Goal: Task Accomplishment & Management: Manage account settings

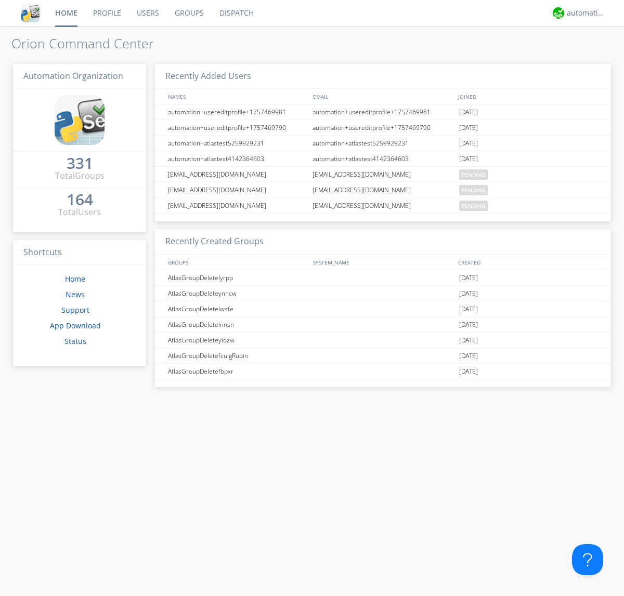
click at [147, 13] on link "Users" at bounding box center [148, 13] width 38 height 26
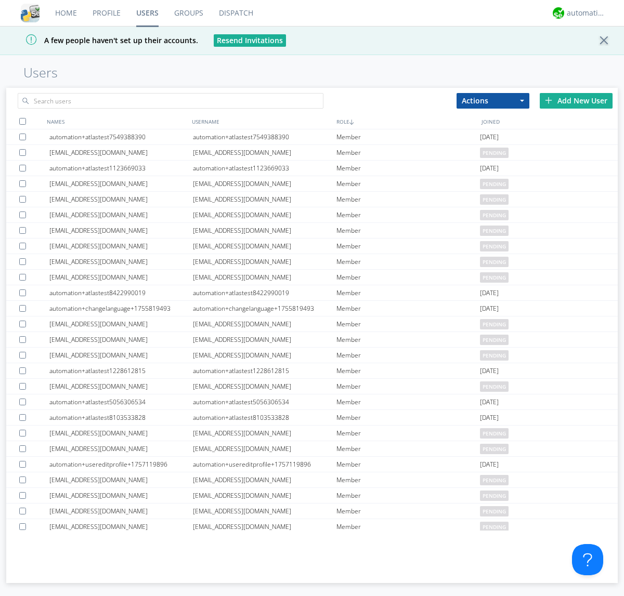
click at [576, 100] on div "Add New User" at bounding box center [576, 101] width 73 height 16
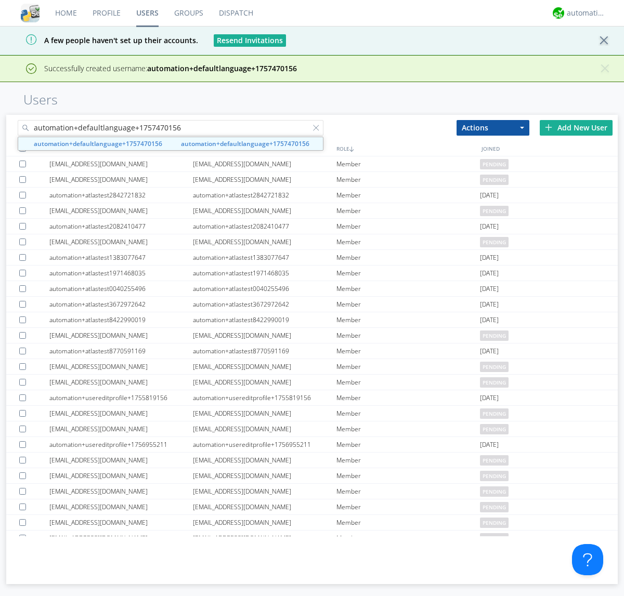
type input "automation+defaultlanguage+1757470156"
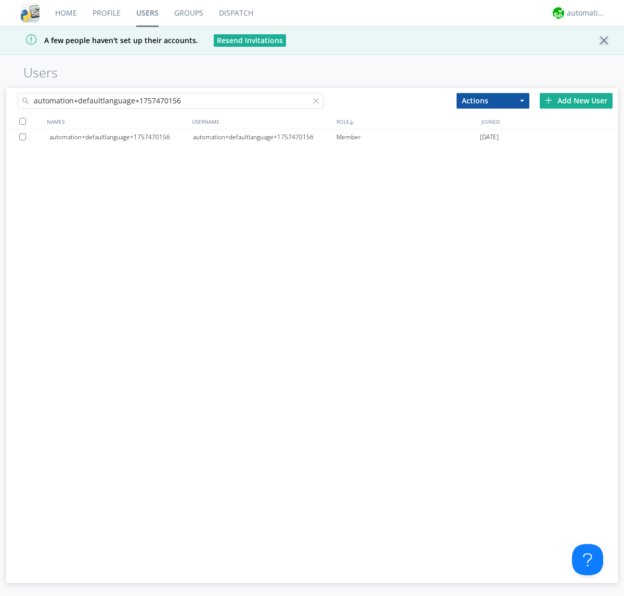
click at [264, 137] on div "automation+defaultlanguage+1757470156" at bounding box center [265, 137] width 144 height 16
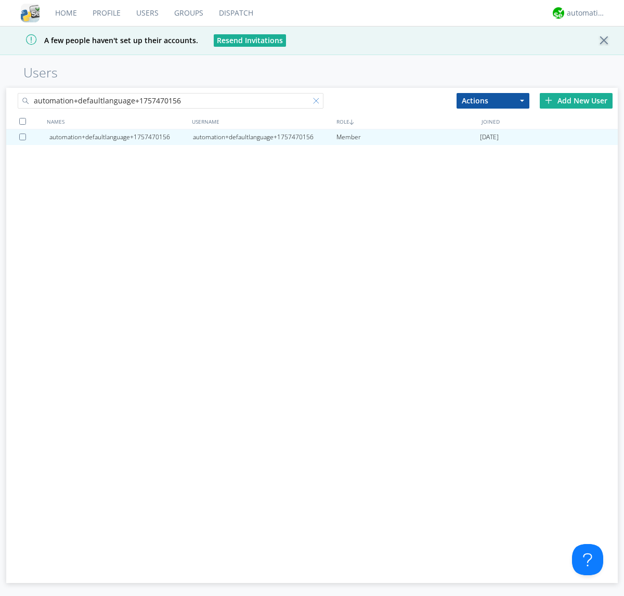
click at [313, 102] on div at bounding box center [318, 103] width 10 height 10
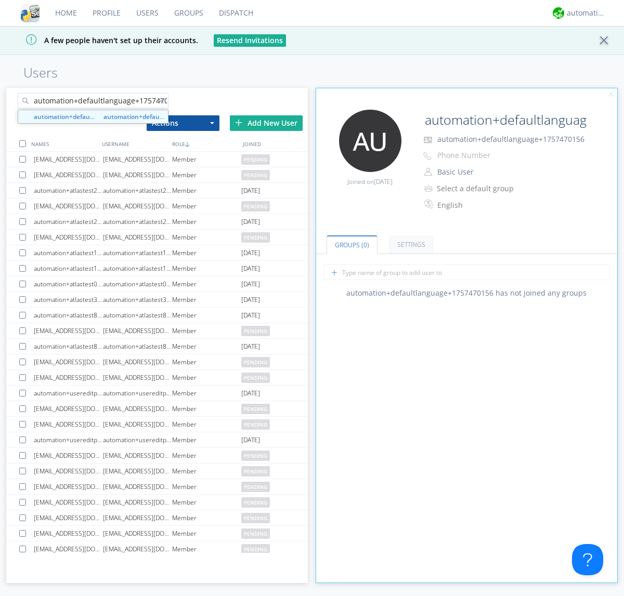
scroll to position [0, 11]
type input "automation+defaultlanguage+1757470156"
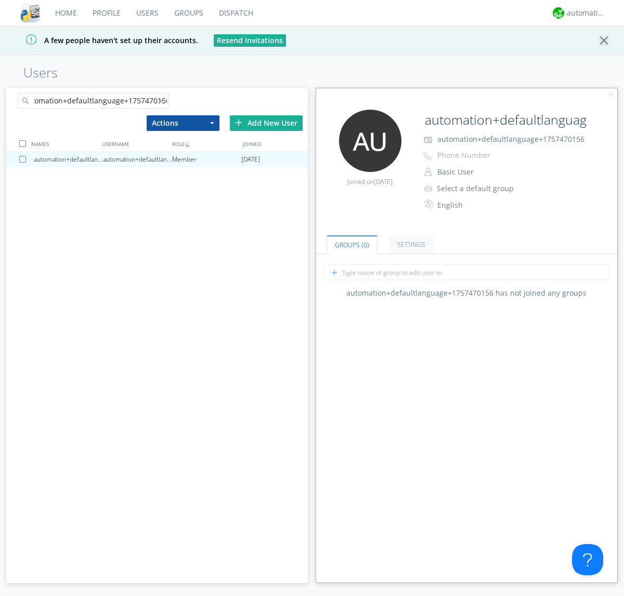
click at [24, 159] on div at bounding box center [24, 159] width 10 height 7
click at [183, 123] on button "Actions" at bounding box center [183, 123] width 73 height 16
click at [0, 0] on link "Delete User" at bounding box center [0, 0] width 0 height 0
